Goal: Task Accomplishment & Management: Manage account settings

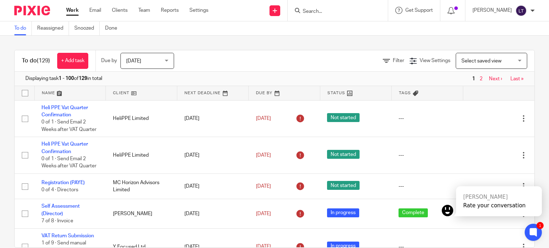
click at [369, 3] on div at bounding box center [338, 10] width 100 height 21
click at [367, 4] on div at bounding box center [338, 10] width 100 height 21
click at [365, 5] on div at bounding box center [338, 10] width 100 height 21
click at [354, 11] on input "Search" at bounding box center [334, 12] width 64 height 6
click at [325, 7] on form at bounding box center [340, 10] width 76 height 9
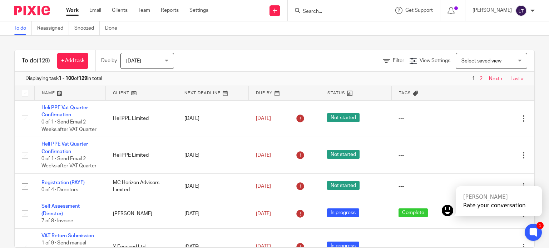
click at [342, 9] on input "Search" at bounding box center [334, 12] width 64 height 6
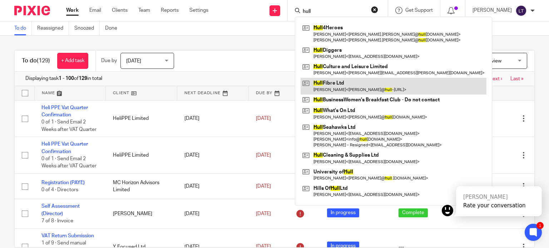
type input "hull"
click at [337, 82] on link at bounding box center [394, 86] width 186 height 16
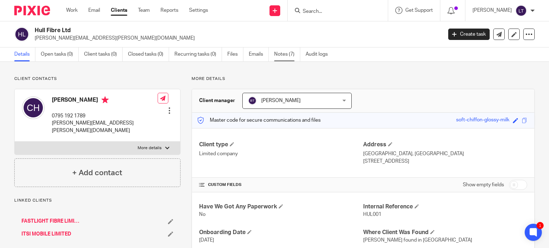
click at [281, 56] on link "Notes (7)" at bounding box center [287, 55] width 26 height 14
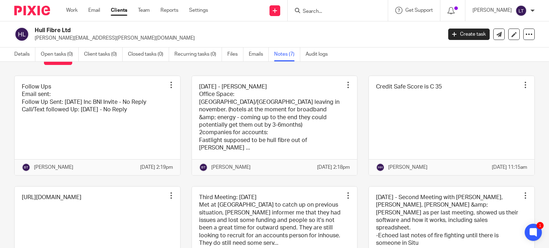
scroll to position [24, 0]
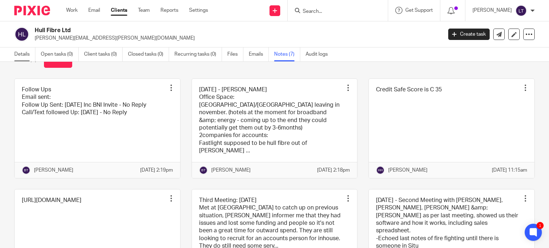
click at [27, 53] on link "Details" at bounding box center [24, 55] width 21 height 14
click at [26, 55] on link "Details" at bounding box center [24, 55] width 21 height 14
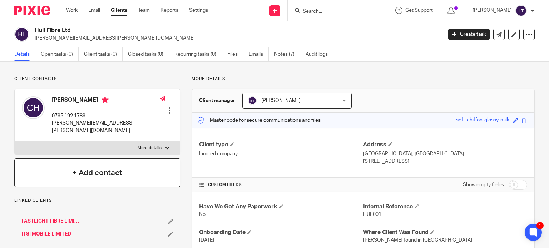
click at [112, 159] on div "+ Add contact" at bounding box center [97, 173] width 166 height 29
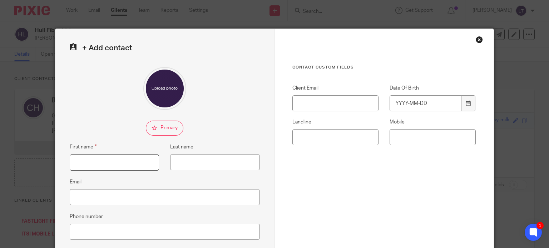
click at [83, 159] on input "First name" at bounding box center [115, 163] width 90 height 16
type input "Debbie"
drag, startPoint x: 376, startPoint y: 140, endPoint x: 419, endPoint y: 144, distance: 42.4
click at [380, 140] on div "Mobile" at bounding box center [427, 132] width 97 height 27
click at [420, 142] on input "Mobile" at bounding box center [433, 137] width 86 height 16
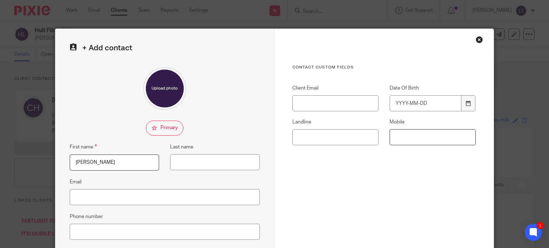
paste input "07825 954226"
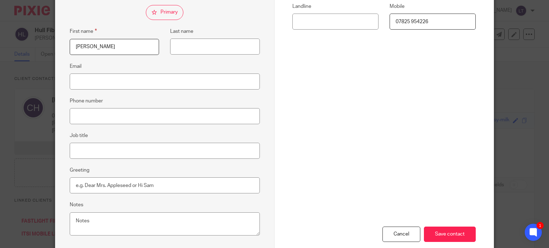
scroll to position [156, 0]
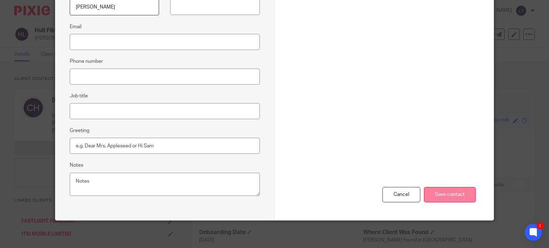
type input "07825 954226"
click at [438, 192] on input "Save contact" at bounding box center [450, 194] width 52 height 15
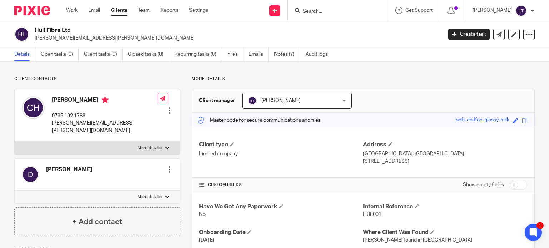
drag, startPoint x: 407, startPoint y: 163, endPoint x: 360, endPoint y: 156, distance: 48.0
click at [363, 156] on div "Address [GEOGRAPHIC_DATA], [GEOGRAPHIC_DATA] [STREET_ADDRESS]" at bounding box center [445, 153] width 164 height 24
copy div "[STREET_ADDRESS]"
drag, startPoint x: 71, startPoint y: 30, endPoint x: 36, endPoint y: 33, distance: 35.5
click at [36, 33] on h2 "Hull Fibre Ltd" at bounding box center [196, 31] width 322 height 8
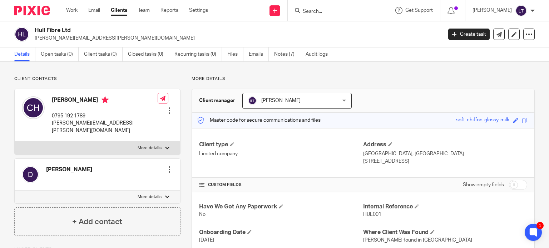
copy h2 "Hull Fibre Ltd"
click at [283, 200] on div "Have We Got Any Paperwork No Internal Reference HUL001 Onboarding Date [DATE] W…" at bounding box center [363, 237] width 342 height 88
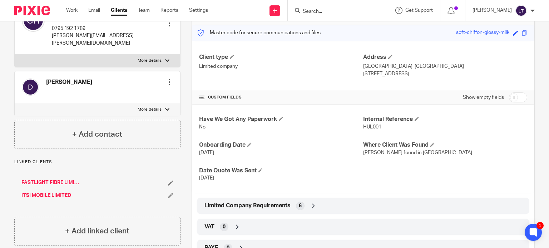
scroll to position [143, 0]
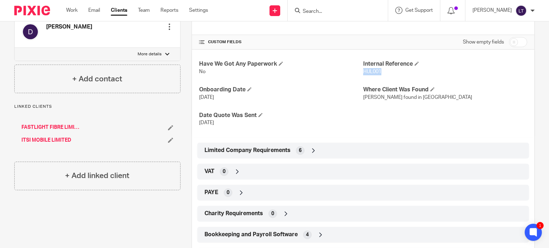
drag, startPoint x: 380, startPoint y: 70, endPoint x: 361, endPoint y: 71, distance: 19.0
click at [363, 71] on p "HUL001" at bounding box center [445, 71] width 164 height 7
copy span "HUL001"
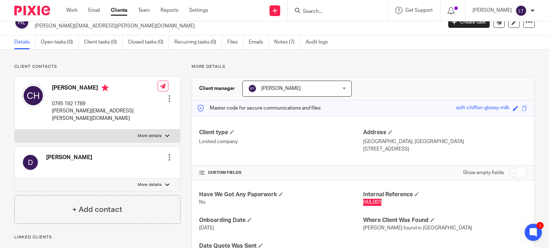
scroll to position [0, 0]
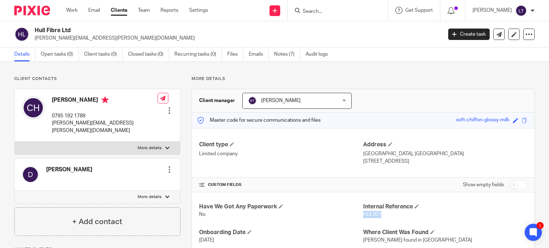
drag, startPoint x: 72, startPoint y: 30, endPoint x: 36, endPoint y: 27, distance: 36.5
click at [36, 27] on h2 "Hull Fibre Ltd" at bounding box center [196, 31] width 322 height 8
copy h2 "Hull Fibre Ltd"
drag, startPoint x: 102, startPoint y: 123, endPoint x: 64, endPoint y: 124, distance: 37.2
click at [64, 124] on div "Chris Hobman 0795 192 1789 chris@hull-fibre.co.uk Edit contact Create client fr…" at bounding box center [98, 115] width 166 height 53
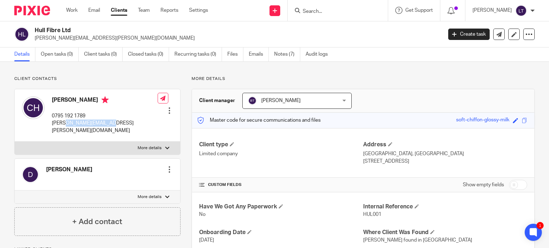
copy p "@[DOMAIN_NAME]"
click at [169, 166] on div at bounding box center [169, 169] width 7 height 7
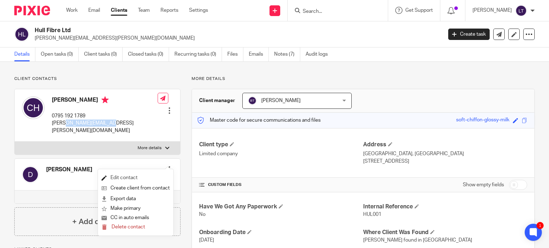
click at [129, 174] on link "Edit contact" at bounding box center [136, 178] width 68 height 10
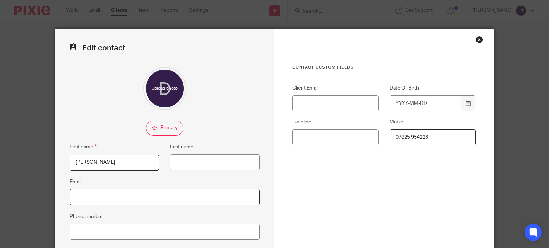
click at [107, 203] on input "Email" at bounding box center [165, 197] width 190 height 16
paste input "@[DOMAIN_NAME]"
type input "@hull-fibre.co.uk"
click at [192, 159] on input "Last name" at bounding box center [215, 162] width 90 height 16
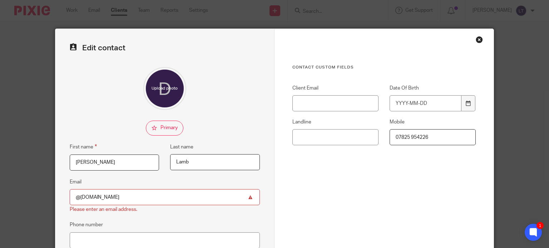
type input "Lamb"
click at [75, 196] on input "@hull-fibre.co.uk" at bounding box center [165, 197] width 190 height 16
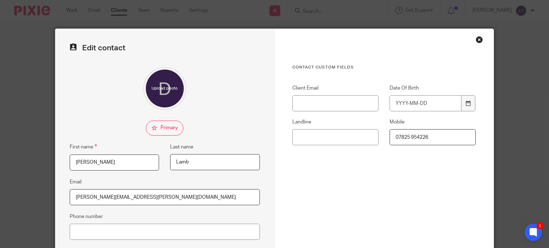
drag, startPoint x: 140, startPoint y: 194, endPoint x: 73, endPoint y: 197, distance: 66.9
click at [73, 197] on input "Deborah@hull-fibre.co.uk" at bounding box center [165, 197] width 190 height 16
type input "Deborah@hull-fibre.co.uk"
click at [229, 115] on div "Edit contact First name Debbie Last name Lamb Email Deborah@hull-fibre.co.uk Ph…" at bounding box center [164, 202] width 219 height 347
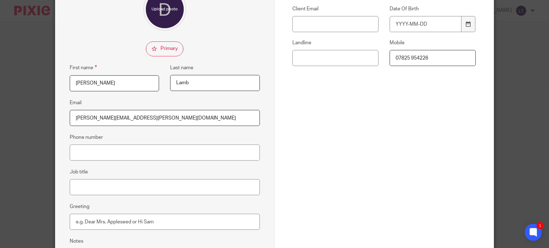
scroll to position [156, 0]
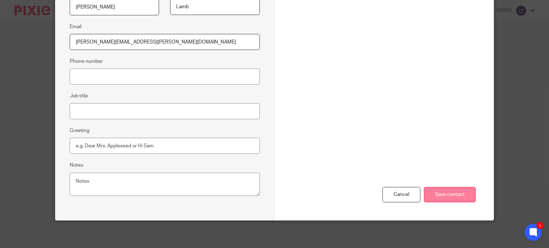
click at [441, 192] on input "Save contact" at bounding box center [450, 194] width 52 height 15
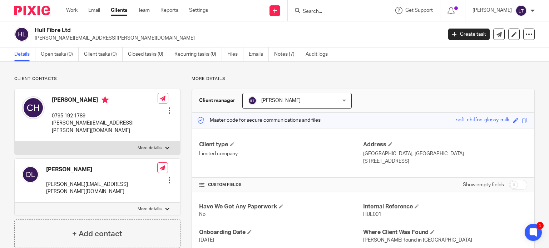
click at [166, 177] on div at bounding box center [169, 180] width 7 height 7
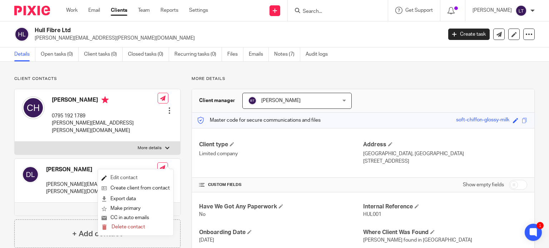
click at [125, 180] on link "Edit contact" at bounding box center [136, 178] width 68 height 10
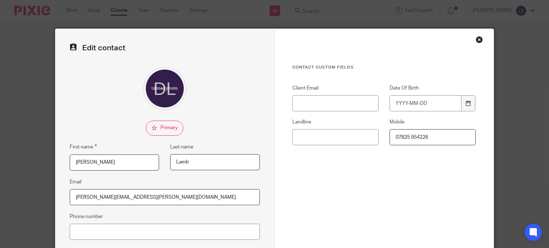
click at [434, 137] on input "07825 954226" at bounding box center [433, 137] width 86 height 16
click at [409, 136] on input "07825 954226" at bounding box center [433, 137] width 86 height 16
drag, startPoint x: 429, startPoint y: 139, endPoint x: 392, endPoint y: 137, distance: 37.6
click at [392, 137] on input "0782 595 4226" at bounding box center [433, 137] width 86 height 16
type input "0782 595 4226"
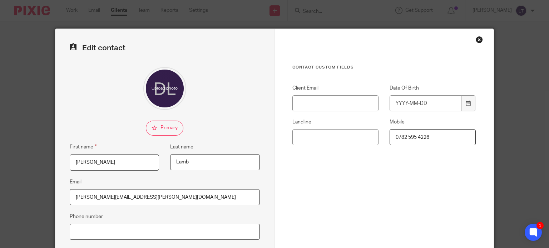
click at [105, 230] on input "Phone number" at bounding box center [165, 232] width 190 height 16
paste input "0782 595 4226"
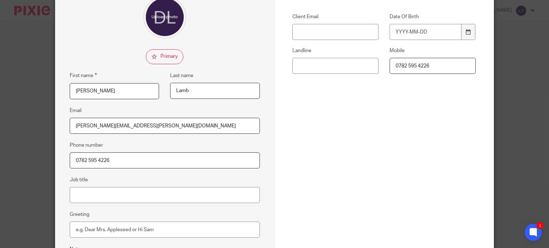
scroll to position [156, 0]
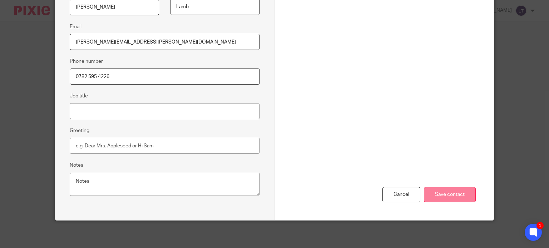
type input "0782 595 4226"
click at [449, 189] on input "Save contact" at bounding box center [450, 194] width 52 height 15
click at [450, 193] on input "Save contact" at bounding box center [450, 194] width 52 height 15
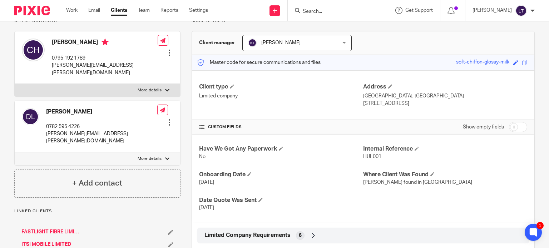
scroll to position [107, 0]
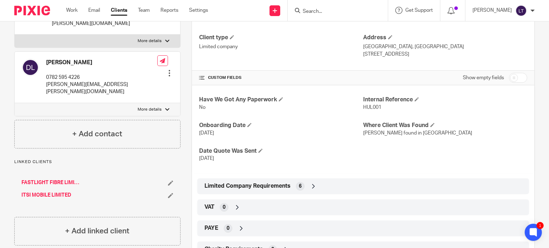
click at [237, 207] on icon at bounding box center [237, 207] width 7 height 7
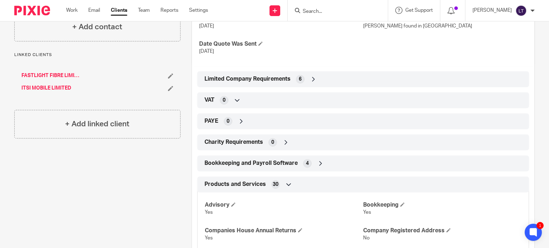
click at [235, 101] on icon at bounding box center [237, 100] width 7 height 7
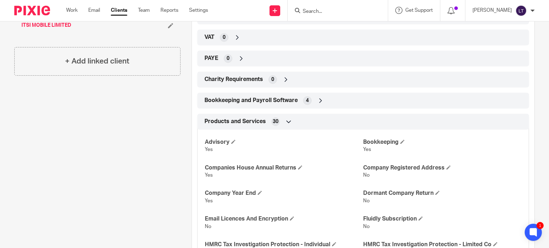
scroll to position [322, 0]
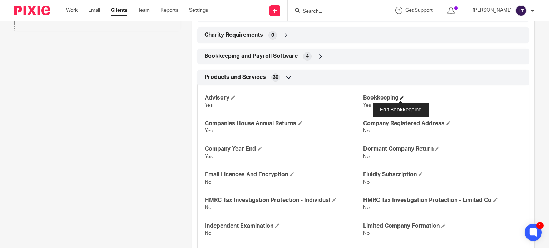
click at [400, 97] on span at bounding box center [402, 97] width 4 height 4
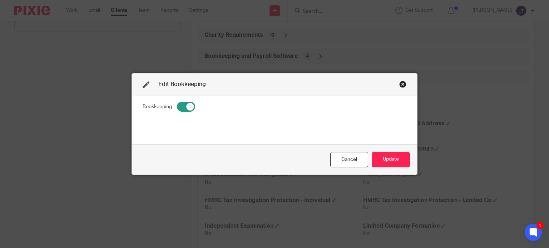
click at [181, 106] on input "checkbox" at bounding box center [186, 107] width 18 height 10
checkbox input "false"
click at [392, 158] on button "Update" at bounding box center [391, 159] width 38 height 15
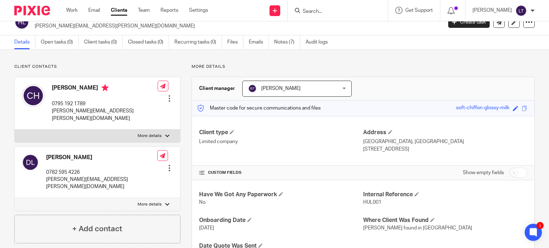
scroll to position [0, 0]
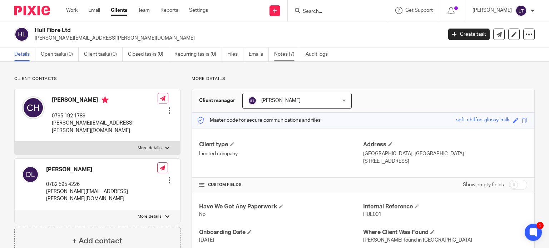
click at [276, 54] on link "Notes (7)" at bounding box center [287, 55] width 26 height 14
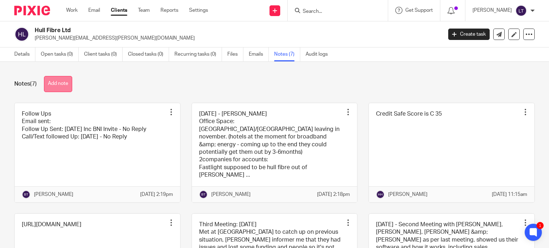
click at [63, 80] on button "Add note" at bounding box center [58, 84] width 28 height 16
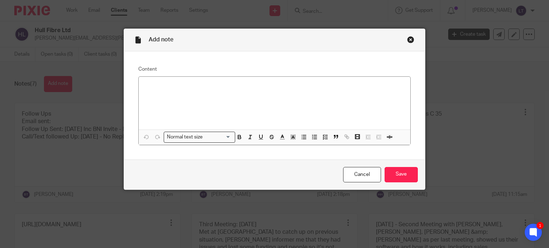
click at [176, 97] on div at bounding box center [275, 103] width 272 height 53
click at [257, 85] on p "2025-09-12 - Spoke to Chris - they have an issue wih the VAT" at bounding box center [274, 86] width 261 height 7
click at [292, 88] on p "2025-09-12 - Spoke to Chris - they have an issue with the VAT" at bounding box center [274, 86] width 261 height 7
click at [180, 98] on div "2025-09-12 - Spoke to Chris - they have an issue with the VAT" at bounding box center [275, 103] width 272 height 53
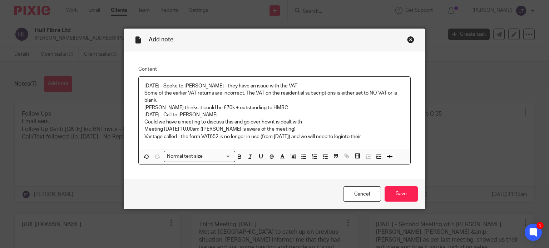
click at [372, 136] on p "Vantage called - the form VAT652 is no longer in use (from 8th September 2025) …" at bounding box center [274, 136] width 261 height 7
click at [380, 135] on p "Vantage called - the form VAT652 is no longer in use (from 8th September 2025) …" at bounding box center [274, 136] width 261 height 7
click at [398, 135] on p "Vantage called - the form VAT652 is no longer in use (from 8th September 2025) …" at bounding box center [274, 136] width 261 height 7
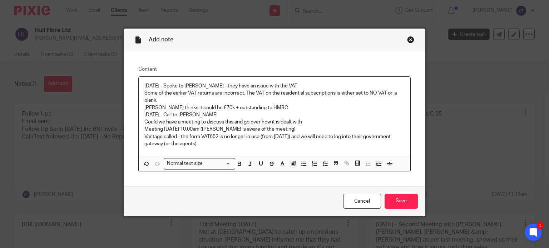
click at [240, 144] on p "Vantage called - the form VAT652 is no longer in use (from 8th September 2025) …" at bounding box center [274, 140] width 261 height 15
click at [269, 148] on p "Vantage called - the form VAT652 is no longer in use (from 8th September 2025) …" at bounding box center [274, 140] width 261 height 15
click at [144, 135] on p "Vantage called - the form VAT652 is no longer in use (from 8th September 2025) …" at bounding box center [274, 140] width 261 height 15
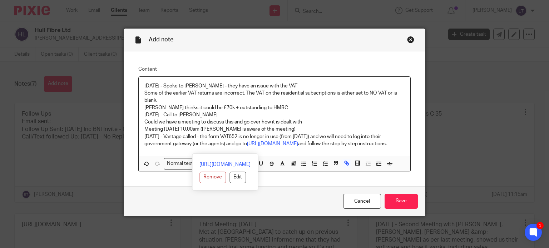
drag, startPoint x: 315, startPoint y: 153, endPoint x: 135, endPoint y: 137, distance: 181.3
click at [135, 137] on div "Content 2025-09-12 - Spoke to Chris - they have an issue with the VAT Some of t…" at bounding box center [274, 118] width 301 height 135
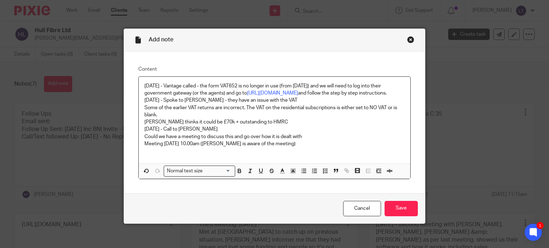
click at [351, 104] on p "2025-09-12 - Spoke to Chris - they have an issue with the VAT" at bounding box center [274, 100] width 261 height 7
click at [311, 97] on p "2025-09-17 - Vantage called - the form VAT652 is no longer in use (from 8th Sep…" at bounding box center [274, 90] width 261 height 15
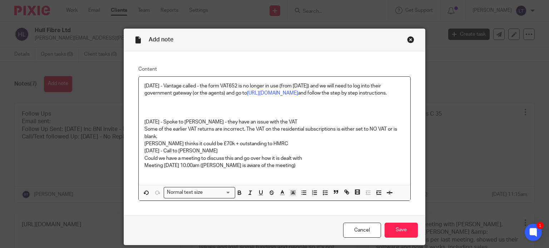
drag, startPoint x: 339, startPoint y: 164, endPoint x: 208, endPoint y: 160, distance: 131.3
click at [208, 160] on div "2025-09-17 - Vantage called - the form VAT652 is no longer in use (from 8th Sep…" at bounding box center [275, 131] width 272 height 108
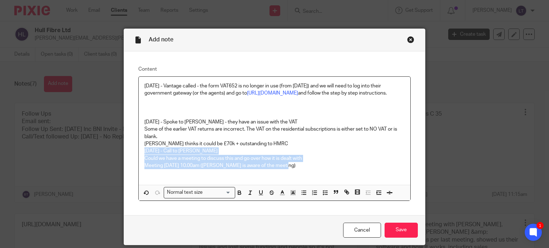
drag, startPoint x: 286, startPoint y: 174, endPoint x: 141, endPoint y: 159, distance: 145.2
click at [141, 159] on div "2025-09-17 - Vantage called - the form VAT652 is no longer in use (from 8th Sep…" at bounding box center [275, 131] width 272 height 108
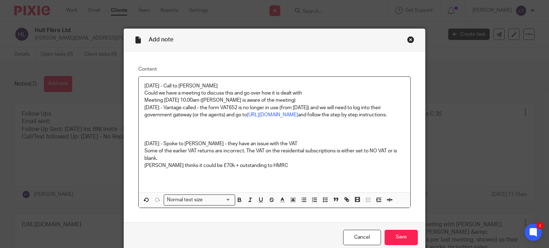
click at [145, 133] on p at bounding box center [274, 129] width 261 height 7
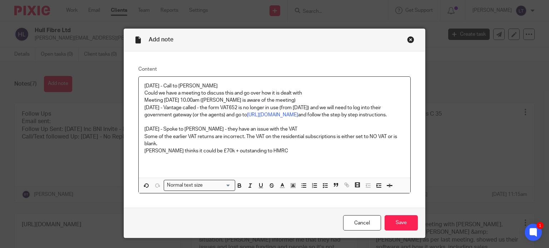
click at [140, 106] on div "2025-09-17 - Call to Debbie Could we have a meeting to discuss this and go over…" at bounding box center [275, 127] width 272 height 101
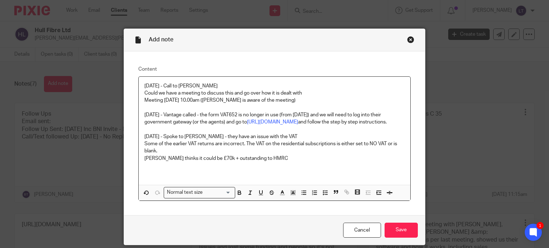
click at [271, 162] on p "Debbie thinks it could be £70k + outstanding to HMRC" at bounding box center [274, 158] width 261 height 7
click at [402, 237] on input "Save" at bounding box center [401, 230] width 33 height 15
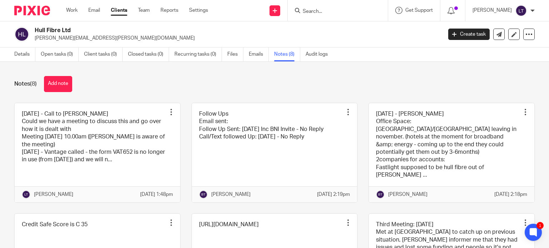
drag, startPoint x: 314, startPoint y: 13, endPoint x: 317, endPoint y: 11, distance: 4.2
click at [300, 11] on icon at bounding box center [297, 10] width 5 height 5
click at [326, 10] on input "Search" at bounding box center [334, 12] width 64 height 6
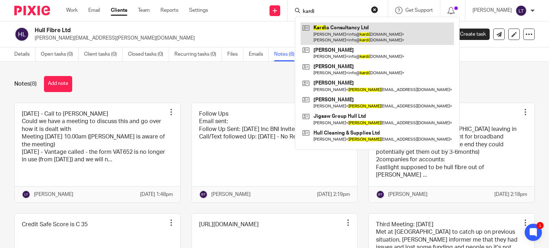
type input "kardi"
click at [332, 34] on link at bounding box center [377, 34] width 153 height 22
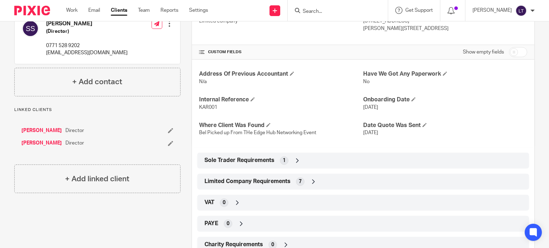
scroll to position [143, 0]
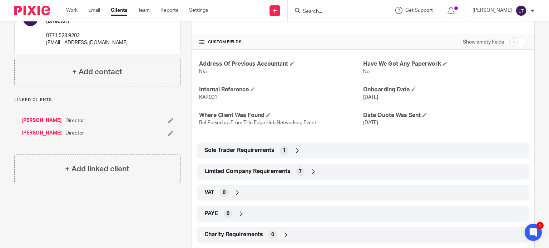
click at [314, 171] on icon at bounding box center [313, 171] width 7 height 7
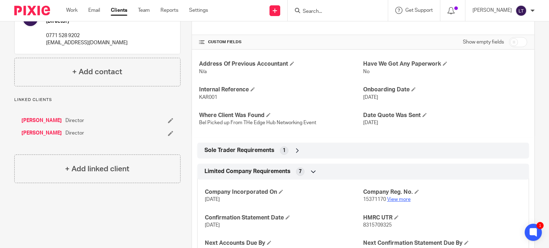
click at [400, 201] on link "View more" at bounding box center [399, 199] width 24 height 5
